Goal: Transaction & Acquisition: Purchase product/service

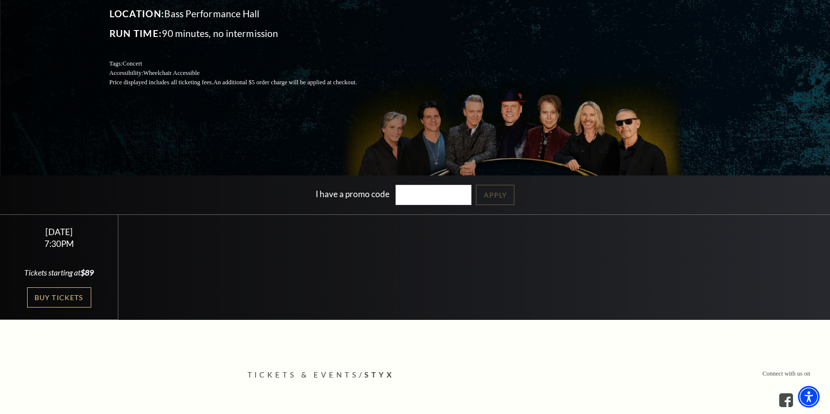
scroll to position [148, 0]
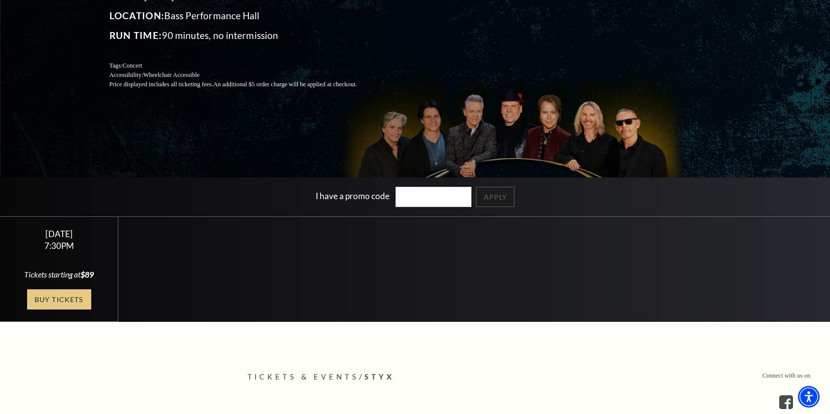
click at [65, 293] on link "Buy Tickets" at bounding box center [59, 300] width 64 height 20
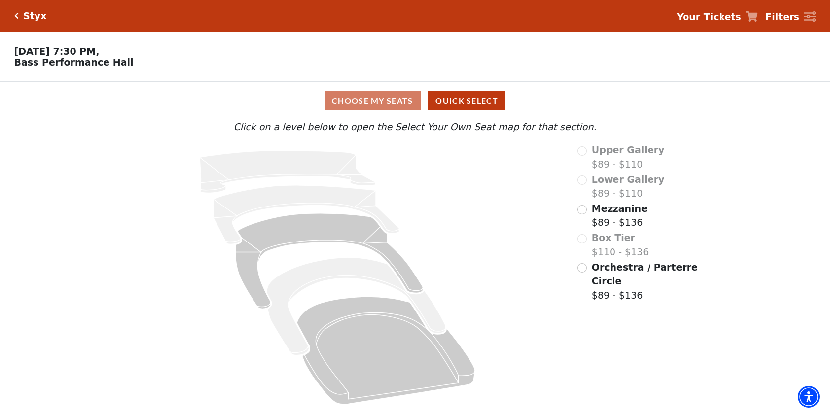
click at [587, 209] on div "Mezzanine $89 - $136" at bounding box center [639, 216] width 122 height 28
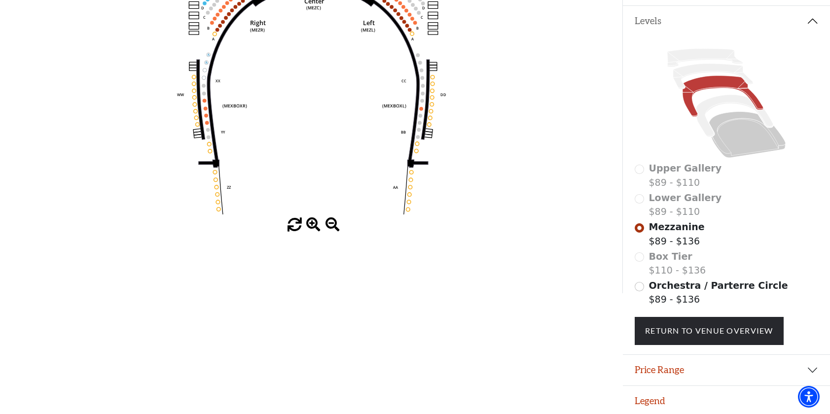
scroll to position [211, 0]
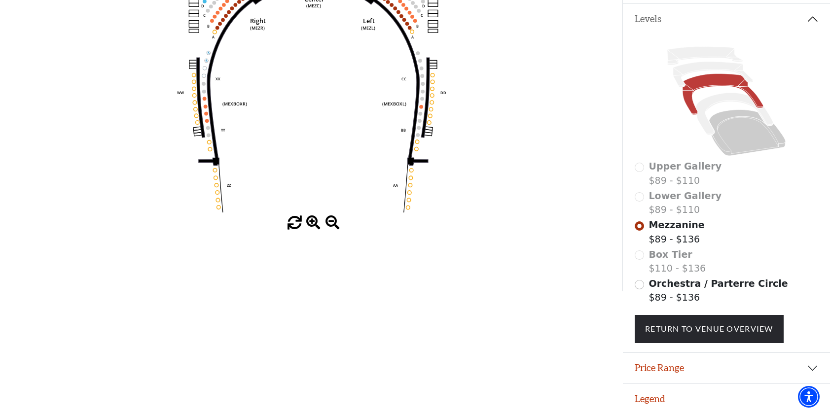
click at [667, 288] on span "Orchestra / Parterre Circle" at bounding box center [718, 283] width 139 height 11
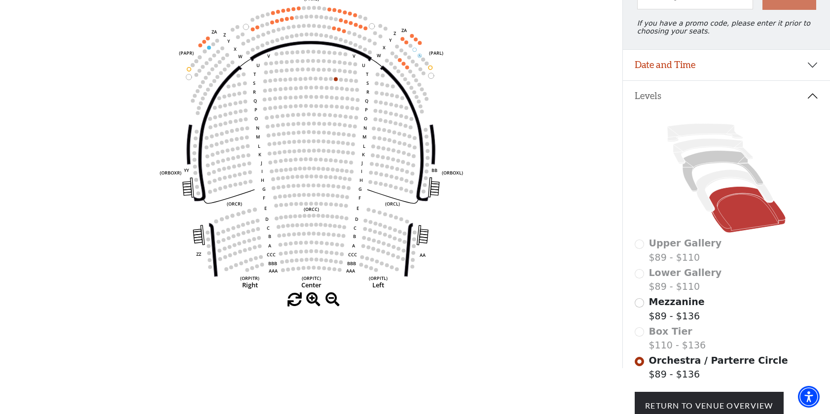
scroll to position [144, 0]
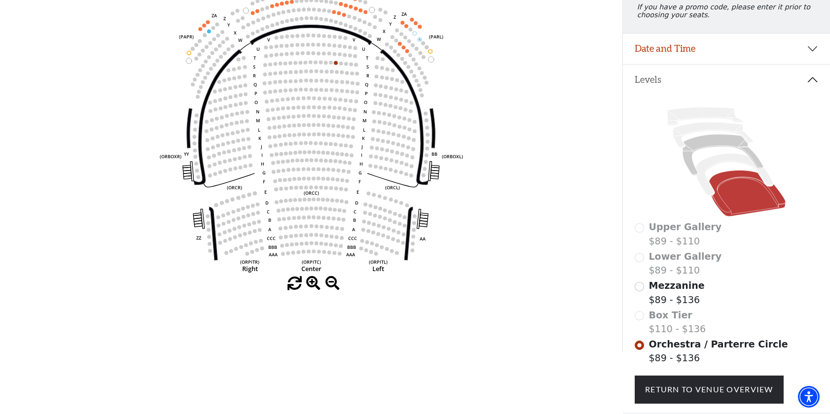
click at [643, 323] on div "Box Tier $110 - $136" at bounding box center [727, 322] width 184 height 28
click at [633, 293] on div "Upper Gallery $89 - $110 Lower Gallery $89 - $110 Mezzanine $89 - $136 Box Tier…" at bounding box center [726, 254] width 207 height 318
click at [637, 292] on input "Mezzanine$89 - $136\a" at bounding box center [639, 286] width 9 height 9
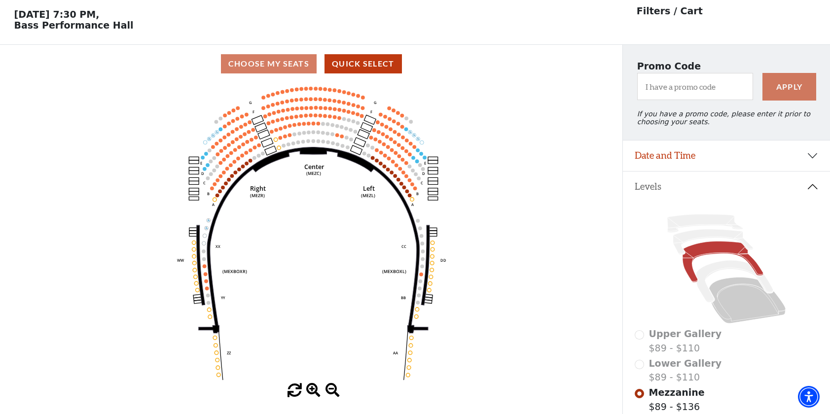
scroll to position [45, 0]
